Goal: Use online tool/utility: Utilize a website feature to perform a specific function

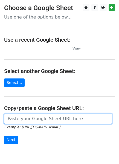
drag, startPoint x: 0, startPoint y: 0, endPoint x: 38, endPoint y: 121, distance: 126.7
click at [38, 121] on input "url" at bounding box center [58, 119] width 108 height 10
paste input "[URL][DOMAIN_NAME]"
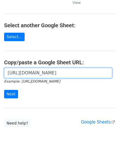
scroll to position [52, 0]
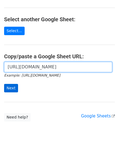
type input "[URL][DOMAIN_NAME]"
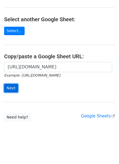
scroll to position [0, 0]
click at [9, 90] on input "Next" at bounding box center [11, 88] width 14 height 8
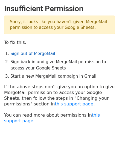
click at [20, 54] on link "Sign out of MergeMail" at bounding box center [32, 53] width 45 height 5
